Goal: Task Accomplishment & Management: Manage account settings

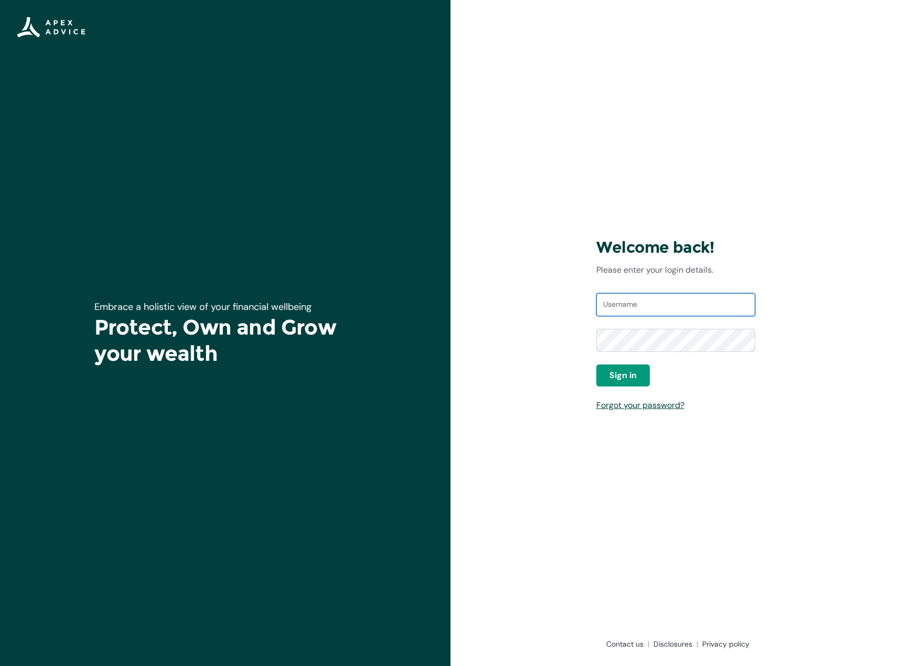
click at [645, 310] on input "Username" at bounding box center [676, 304] width 159 height 23
type input "[EMAIL_ADDRESS][DOMAIN_NAME]"
click at [621, 368] on button "Sign in" at bounding box center [623, 376] width 54 height 22
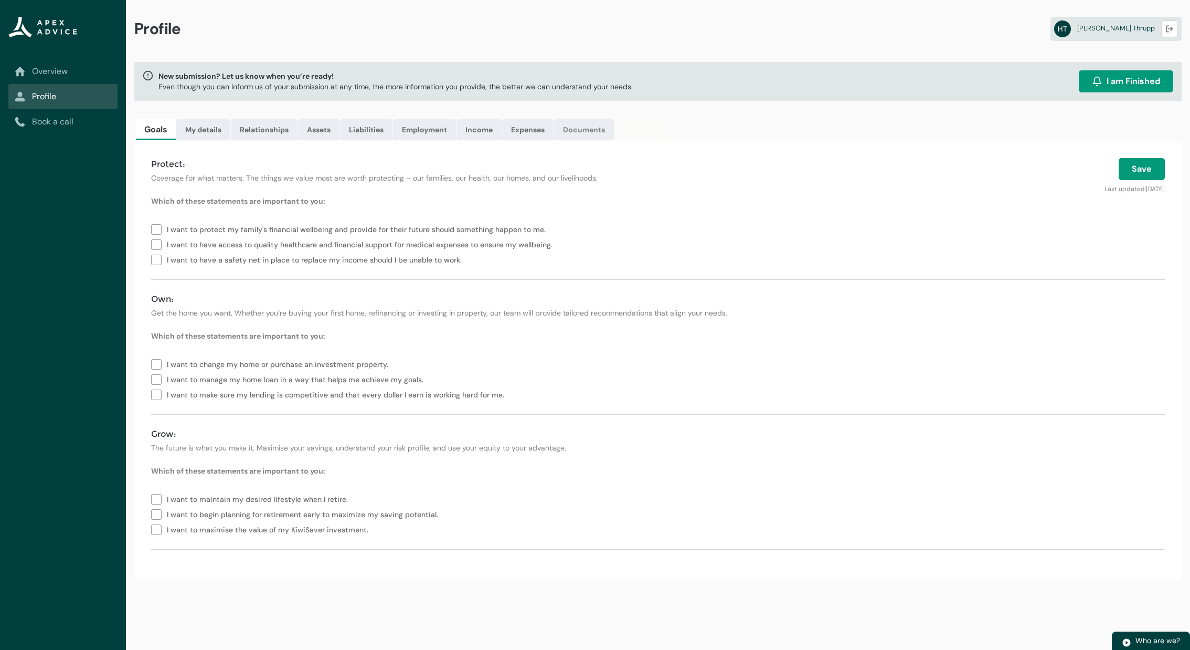
click at [594, 128] on link "Documents" at bounding box center [584, 129] width 60 height 21
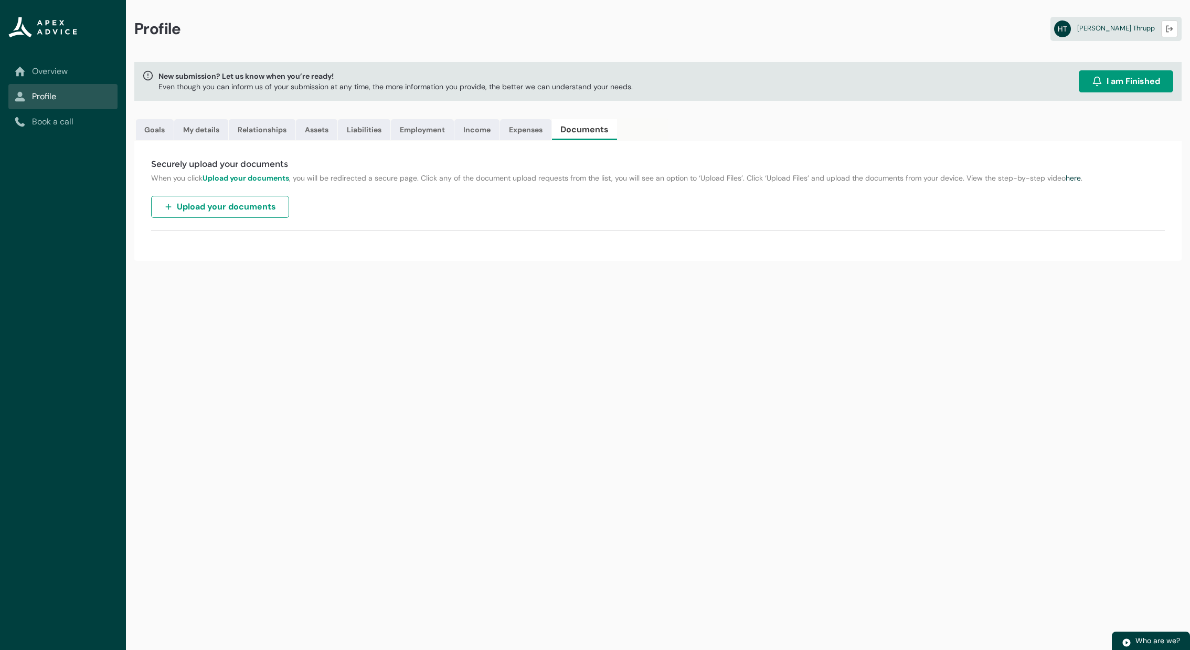
click at [236, 206] on span "Upload your documents" at bounding box center [226, 206] width 99 height 13
